Goal: Check status: Check status

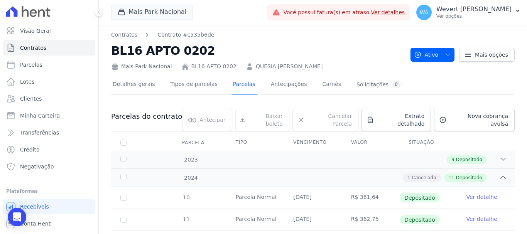
scroll to position [193, 0]
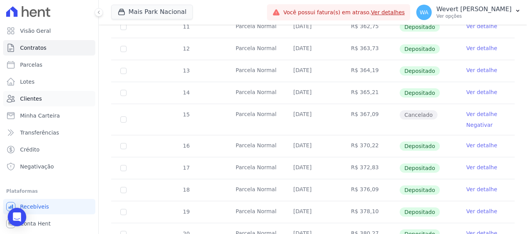
click at [30, 96] on span "Clientes" at bounding box center [31, 99] width 22 height 8
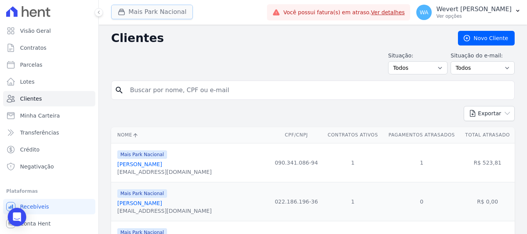
click at [164, 13] on button "Mais Park Nacional" at bounding box center [152, 12] width 82 height 15
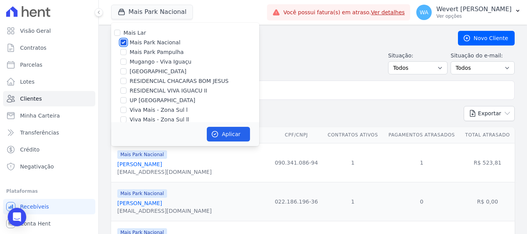
click at [123, 43] on input "Mais Park Nacional" at bounding box center [123, 42] width 6 height 6
checkbox input "false"
click at [125, 71] on input "[GEOGRAPHIC_DATA]" at bounding box center [123, 71] width 6 height 6
checkbox input "true"
drag, startPoint x: 223, startPoint y: 128, endPoint x: 234, endPoint y: 134, distance: 12.4
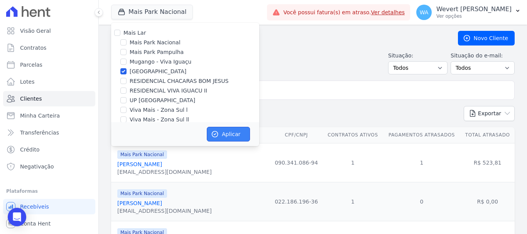
click at [224, 128] on button "Aplicar" at bounding box center [228, 134] width 43 height 15
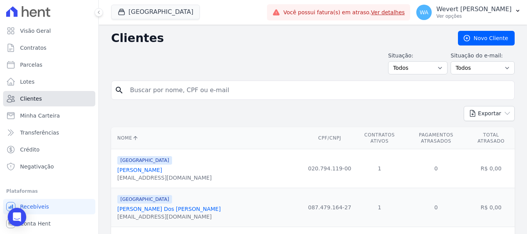
click at [34, 100] on span "Clientes" at bounding box center [31, 99] width 22 height 8
click at [179, 91] on input "search" at bounding box center [318, 90] width 386 height 15
paste input "[PERSON_NAME]"
type input "[PERSON_NAME]"
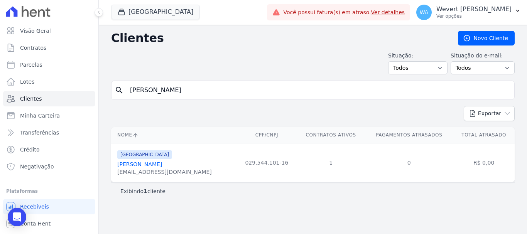
click at [141, 165] on link "[PERSON_NAME]" at bounding box center [139, 164] width 45 height 6
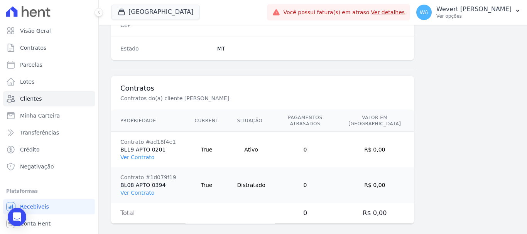
scroll to position [523, 0]
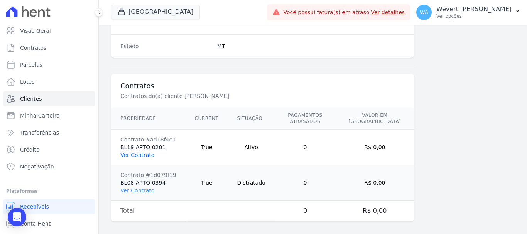
click at [135, 152] on link "Ver Contrato" at bounding box center [137, 155] width 34 height 6
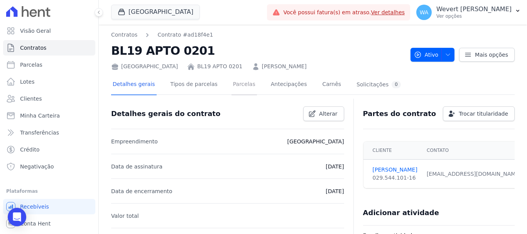
click at [233, 80] on link "Parcelas" at bounding box center [243, 85] width 25 height 20
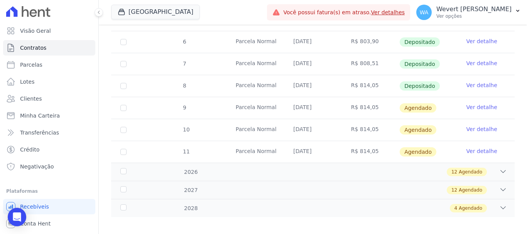
scroll to position [222, 0]
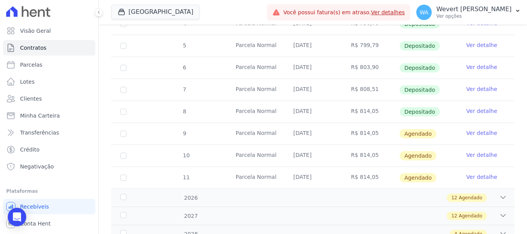
click at [477, 85] on link "Ver detalhe" at bounding box center [481, 89] width 31 height 8
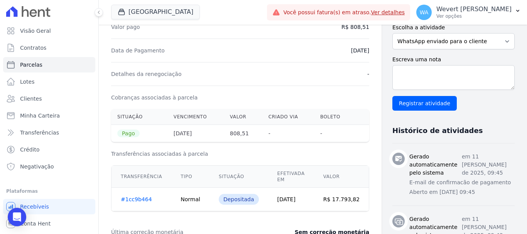
scroll to position [193, 0]
